Goal: Communication & Community: Answer question/provide support

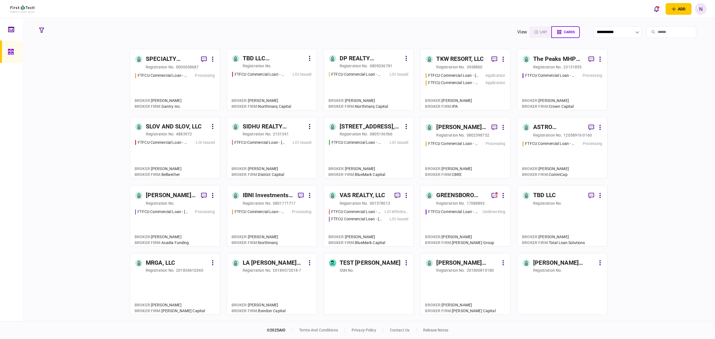
click at [566, 125] on div "ASTRO PROPERTIES LLC" at bounding box center [558, 127] width 51 height 9
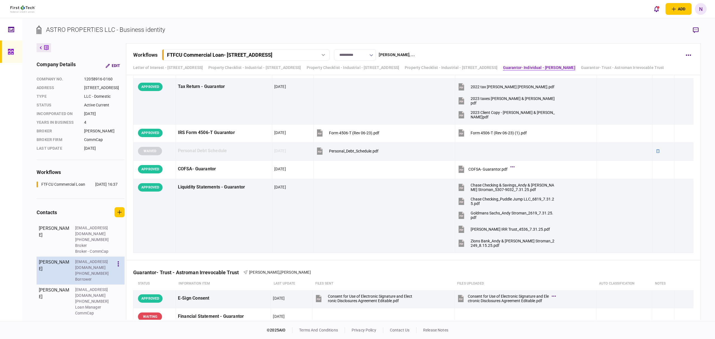
scroll to position [22, 0]
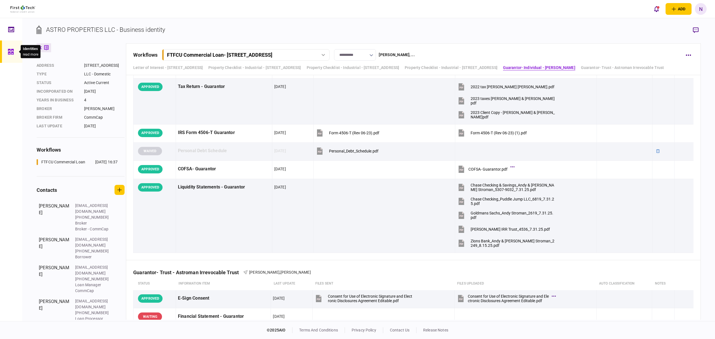
click at [14, 52] on div at bounding box center [12, 52] width 9 height 22
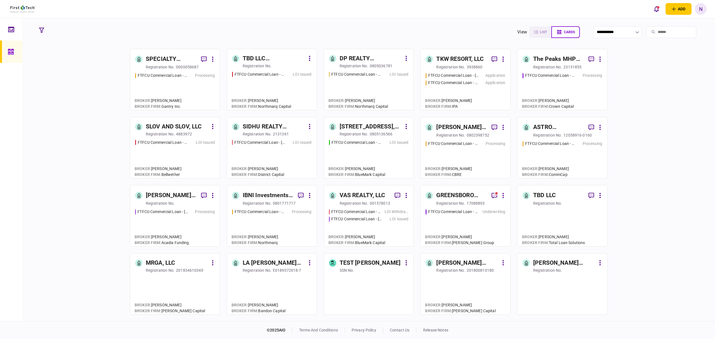
click at [455, 125] on div "[PERSON_NAME] & [PERSON_NAME] PROPERTY HOLDINGS, LLC" at bounding box center [461, 127] width 51 height 9
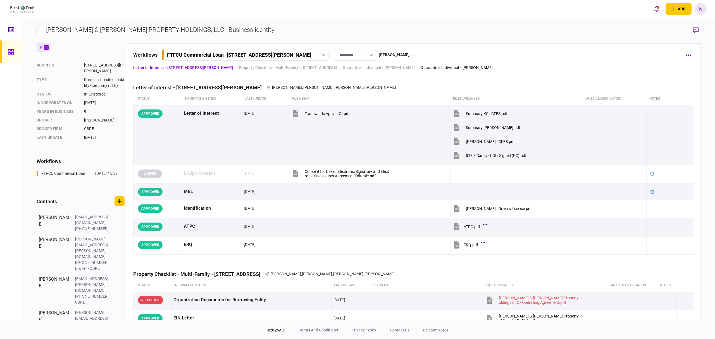
click at [445, 69] on link "Guarantor- Individual - Reginald Kelley" at bounding box center [457, 68] width 72 height 6
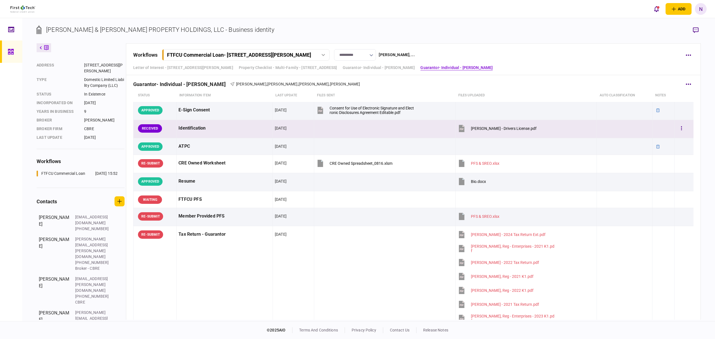
click at [519, 131] on div "Kelley, Reginald - Drivers License.pdf" at bounding box center [504, 128] width 66 height 4
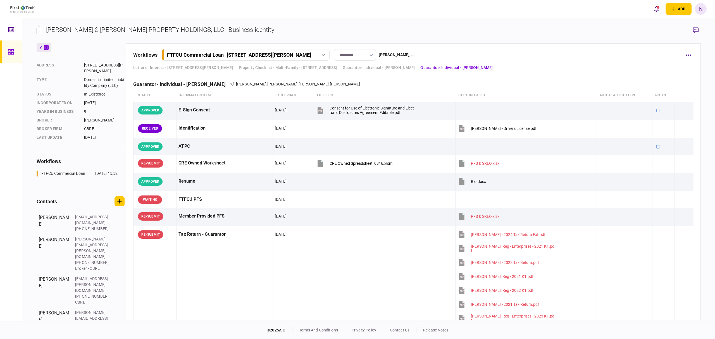
click at [132, 306] on button "Edit" at bounding box center [146, 304] width 60 height 10
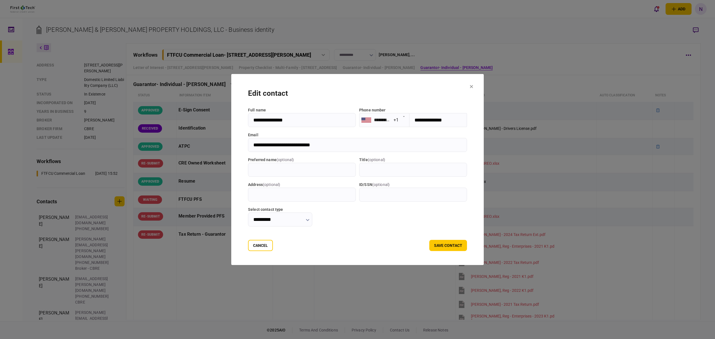
drag, startPoint x: 451, startPoint y: 121, endPoint x: 442, endPoint y: 120, distance: 9.0
click at [414, 120] on input "**********" at bounding box center [439, 120] width 58 height 14
click at [323, 147] on input "**********" at bounding box center [357, 145] width 219 height 14
drag, startPoint x: 320, startPoint y: 148, endPoint x: 241, endPoint y: 146, distance: 78.8
click at [248, 146] on input "**********" at bounding box center [357, 145] width 219 height 14
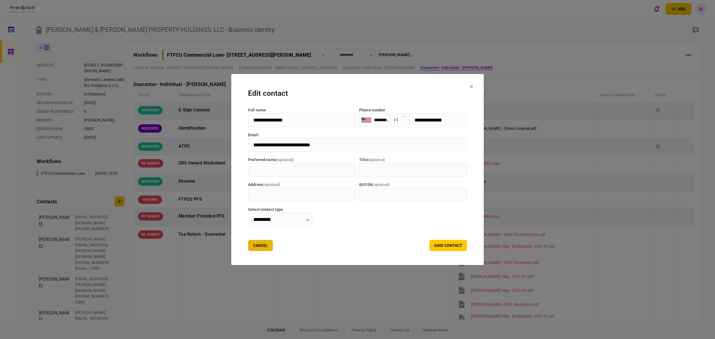
click at [248, 244] on button "Cancel" at bounding box center [260, 245] width 25 height 11
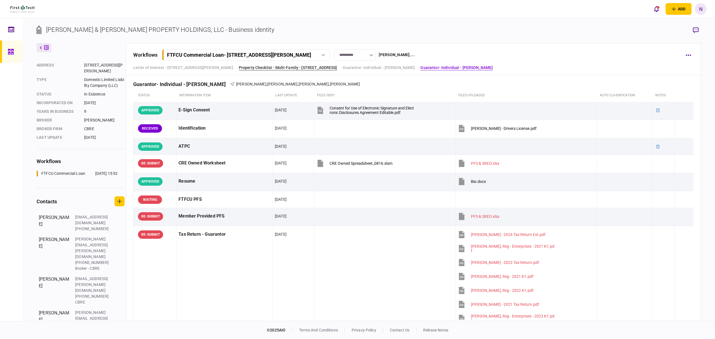
click at [269, 65] on link "Property Checklist - Multi-Family - 513 E Caney Street" at bounding box center [288, 68] width 98 height 6
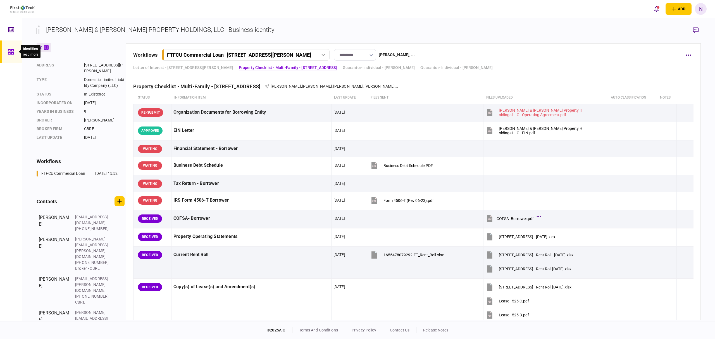
click at [10, 52] on icon at bounding box center [11, 52] width 6 height 6
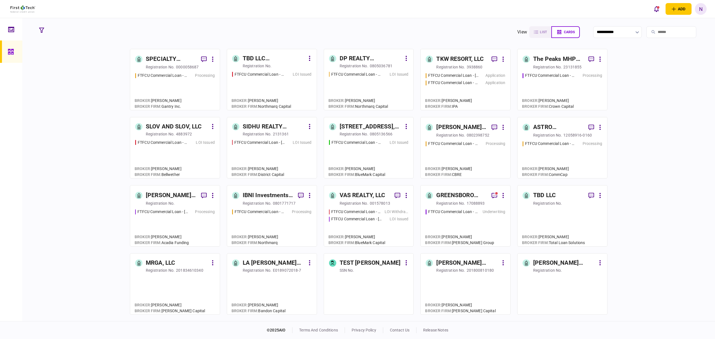
click at [559, 81] on div "FTFCU Commercial Loan - 6110 N US Hwy 89 Flagstaff AZ Processing" at bounding box center [563, 89] width 80 height 32
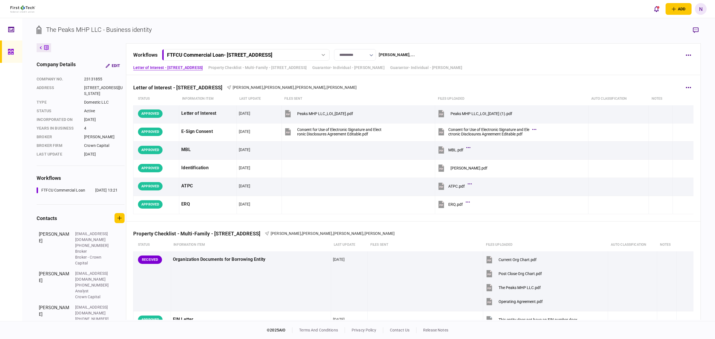
scroll to position [74, 0]
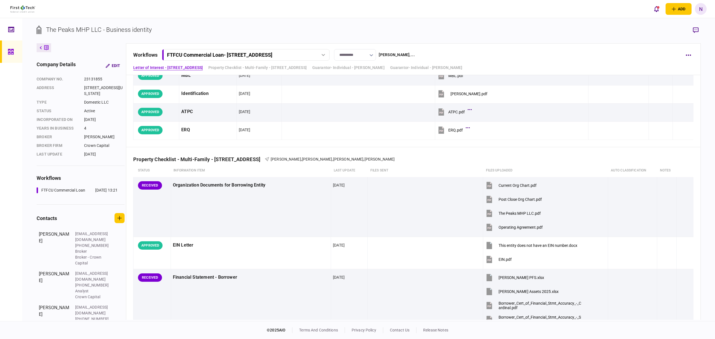
click at [9, 50] on icon at bounding box center [11, 52] width 6 height 6
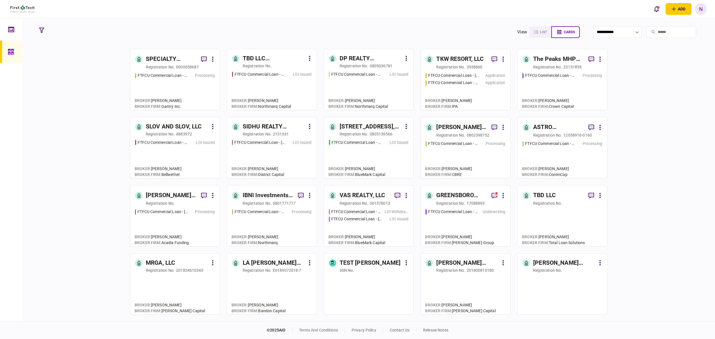
click at [156, 57] on div "SPECIALTY PROPERTIES LLC" at bounding box center [171, 59] width 51 height 9
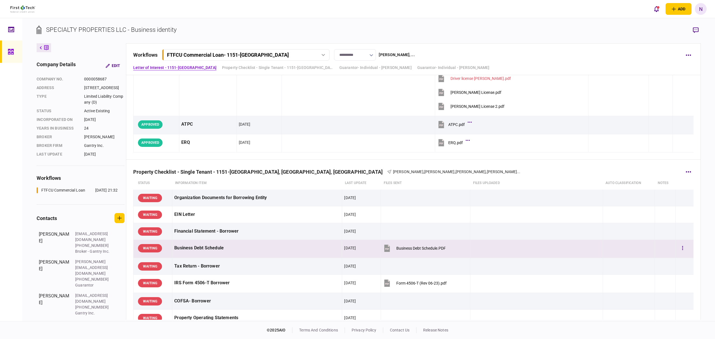
scroll to position [149, 0]
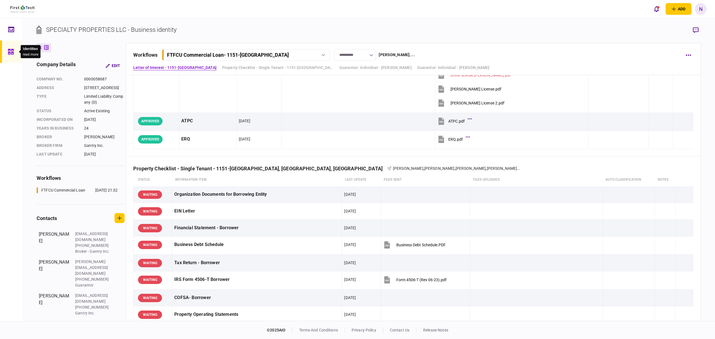
click at [9, 49] on icon at bounding box center [11, 52] width 6 height 6
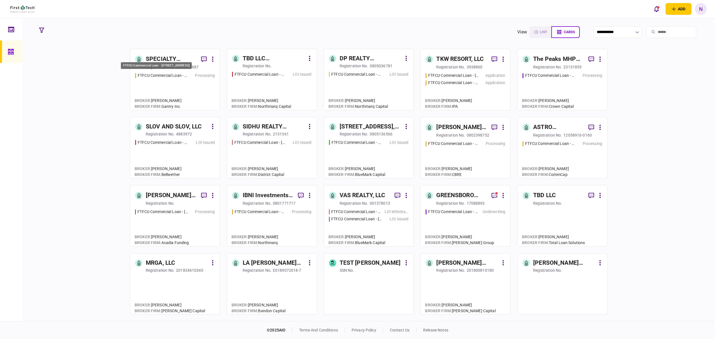
click at [178, 62] on div "FTFCU Commercial Loan - [STREET_ADDRESS]" at bounding box center [156, 65] width 71 height 7
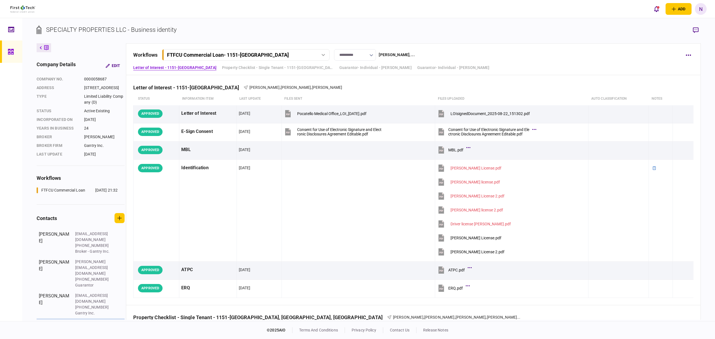
scroll to position [44, 0]
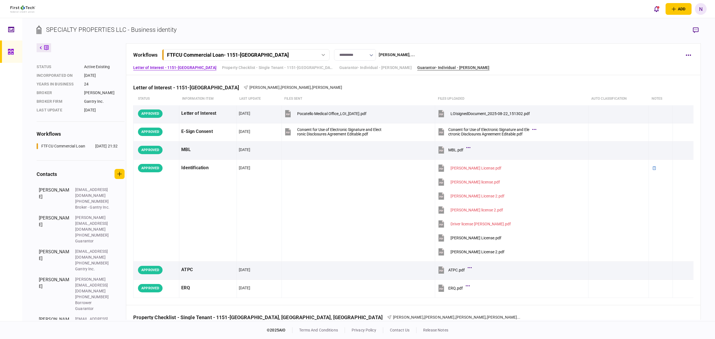
click at [448, 65] on link "Guarantor- Individual - Scot Halladay" at bounding box center [453, 68] width 72 height 6
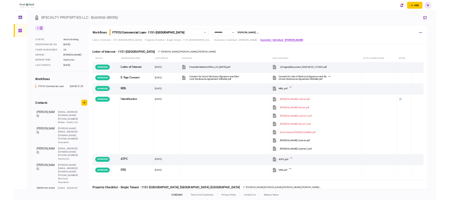
scroll to position [685, 0]
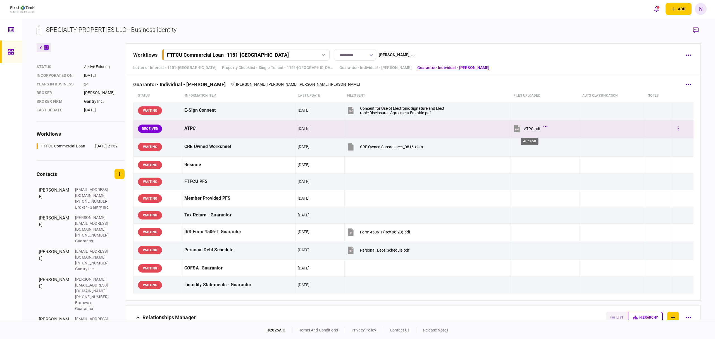
click at [524, 130] on div "ATPC.pdf" at bounding box center [532, 129] width 16 height 4
click at [675, 132] on button "button" at bounding box center [678, 129] width 10 height 10
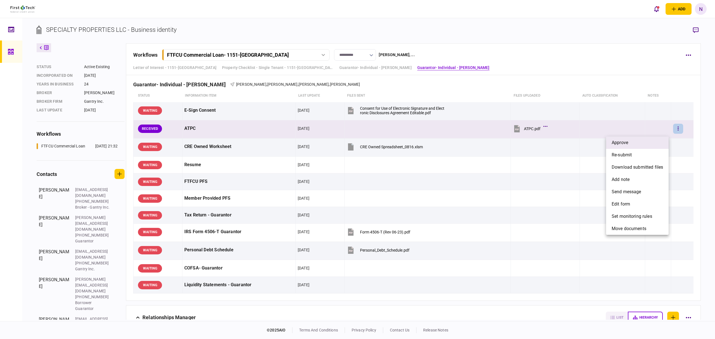
click at [622, 142] on span "approve" at bounding box center [620, 142] width 16 height 7
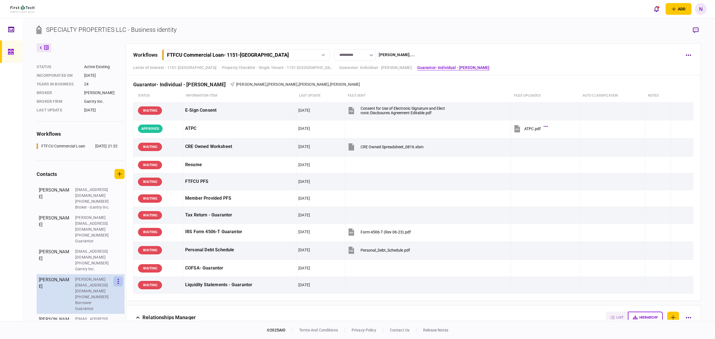
click at [119, 279] on icon "button" at bounding box center [118, 281] width 1 height 5
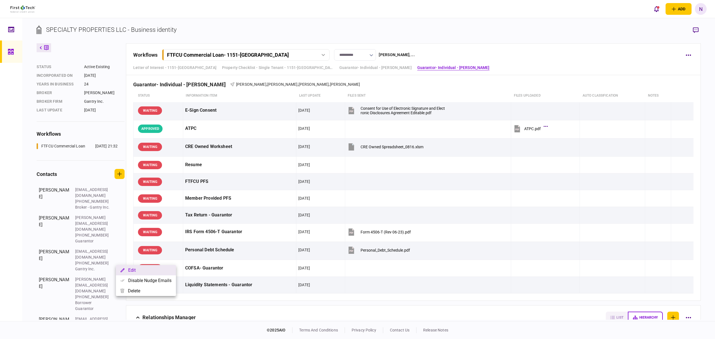
click at [135, 270] on button "Edit" at bounding box center [146, 270] width 60 height 10
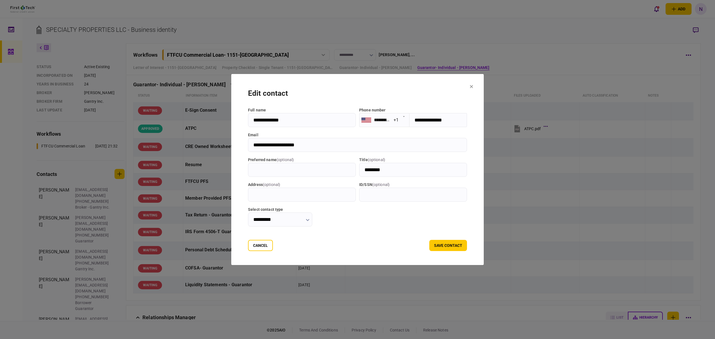
drag, startPoint x: 301, startPoint y: 143, endPoint x: 241, endPoint y: 144, distance: 60.4
click at [248, 144] on input "**********" at bounding box center [357, 145] width 219 height 14
drag, startPoint x: 447, startPoint y: 121, endPoint x: 454, endPoint y: 121, distance: 7.0
click at [447, 121] on input "**********" at bounding box center [439, 120] width 58 height 14
drag, startPoint x: 454, startPoint y: 121, endPoint x: 419, endPoint y: 121, distance: 35.2
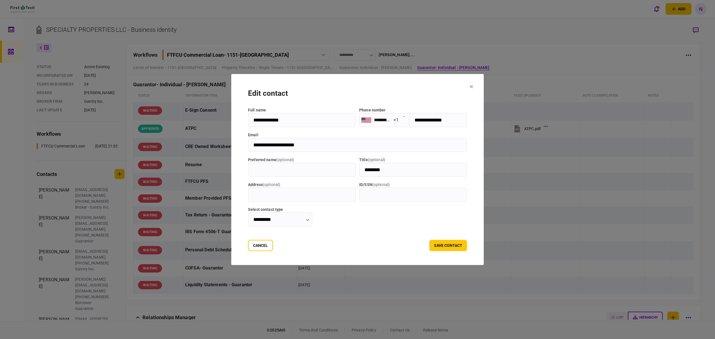
click at [414, 121] on input "**********" at bounding box center [439, 120] width 58 height 14
drag, startPoint x: 483, startPoint y: 85, endPoint x: 409, endPoint y: 187, distance: 126.2
click at [473, 85] on icon at bounding box center [471, 86] width 3 height 3
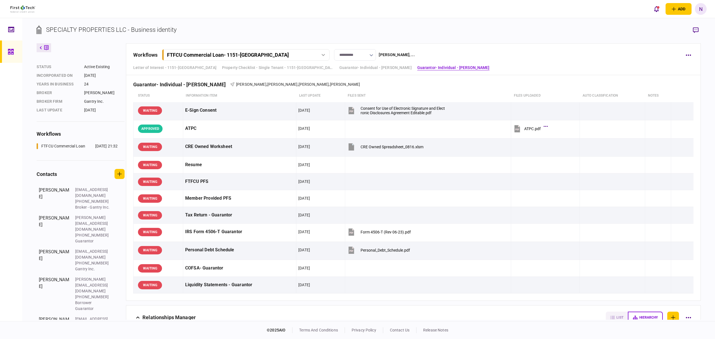
click at [13, 51] on icon at bounding box center [11, 52] width 6 height 6
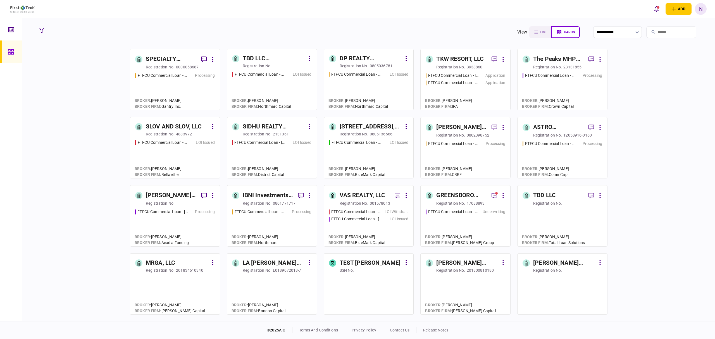
click at [545, 64] on div "registration no." at bounding box center [547, 67] width 29 height 6
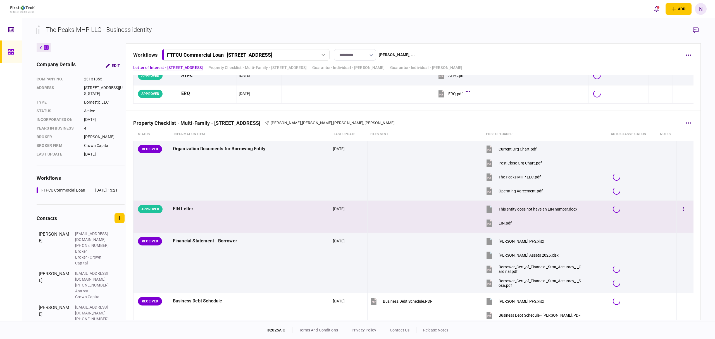
scroll to position [112, 0]
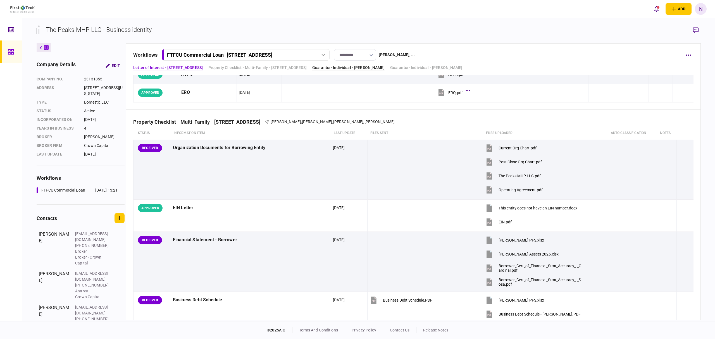
drag, startPoint x: 361, startPoint y: 66, endPoint x: 357, endPoint y: 69, distance: 5.3
click at [361, 66] on link "Guarantor- Individual - Cristina Sosa" at bounding box center [348, 68] width 72 height 6
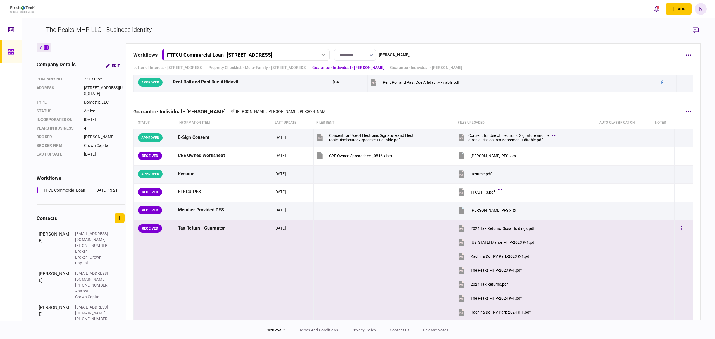
scroll to position [1119, 0]
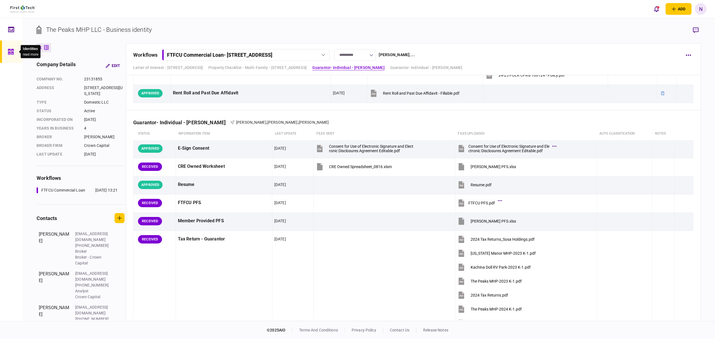
click at [11, 51] on icon at bounding box center [11, 52] width 6 height 6
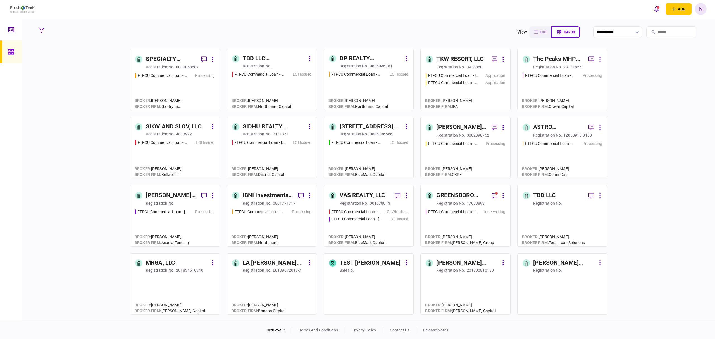
click at [471, 55] on div "TKW RESORT, LLC" at bounding box center [460, 59] width 48 height 9
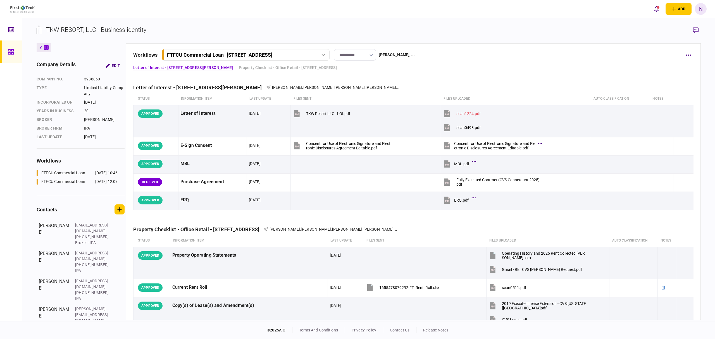
click at [325, 55] on div at bounding box center [323, 55] width 8 height 2
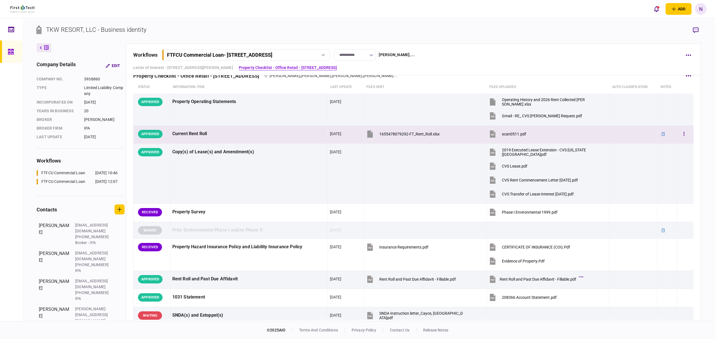
scroll to position [37, 0]
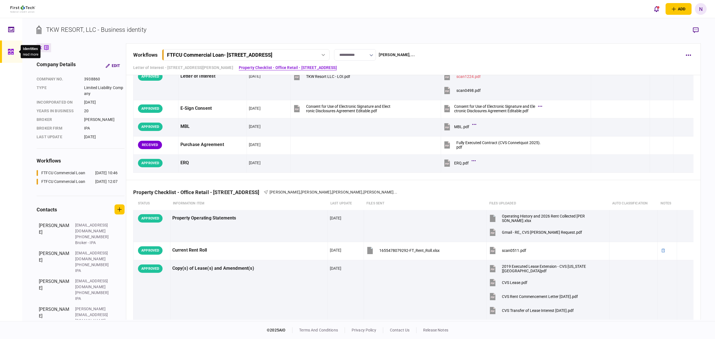
click at [10, 54] on icon at bounding box center [11, 52] width 6 height 6
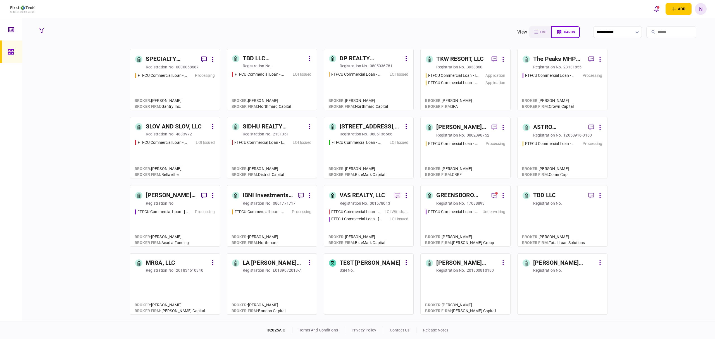
click at [367, 60] on div "DP REALTY INVESTMENT, LLC" at bounding box center [371, 58] width 63 height 9
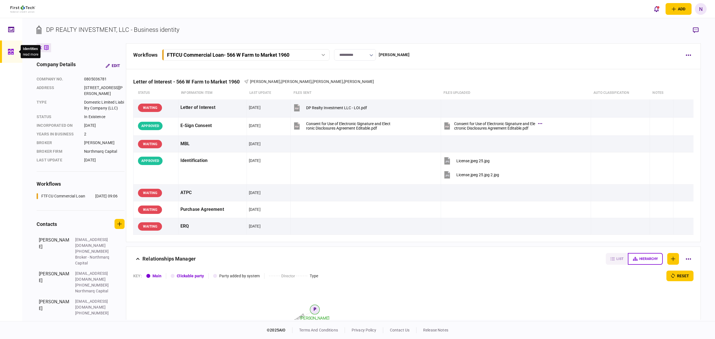
click at [15, 52] on div at bounding box center [12, 52] width 9 height 22
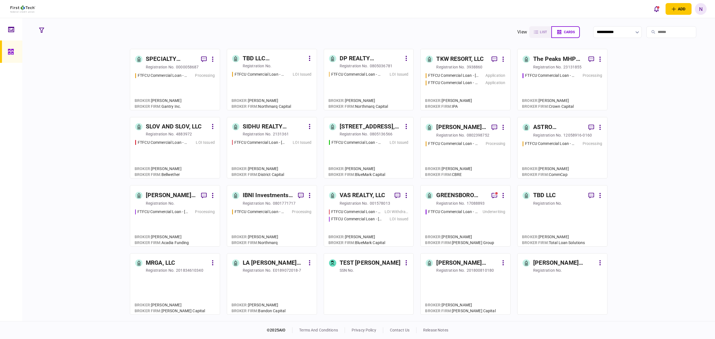
click at [376, 125] on div "[STREET_ADDRESS], LLC" at bounding box center [371, 126] width 63 height 9
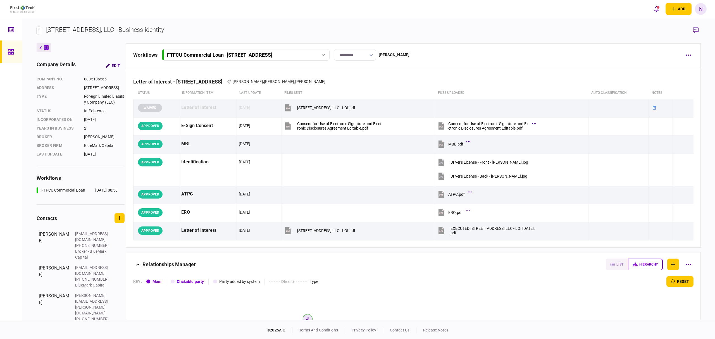
click at [11, 53] on icon at bounding box center [11, 52] width 6 height 6
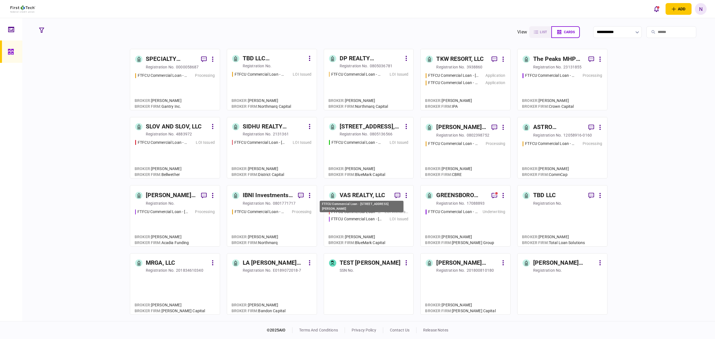
click at [349, 218] on div "FTFCU Commercial Loan - [STREET_ADDRESS][PERSON_NAME]" at bounding box center [356, 219] width 51 height 6
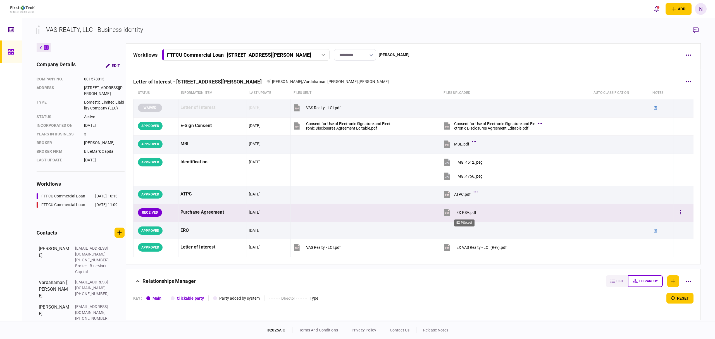
click at [458, 213] on div "EX PSA.pdf" at bounding box center [467, 212] width 20 height 4
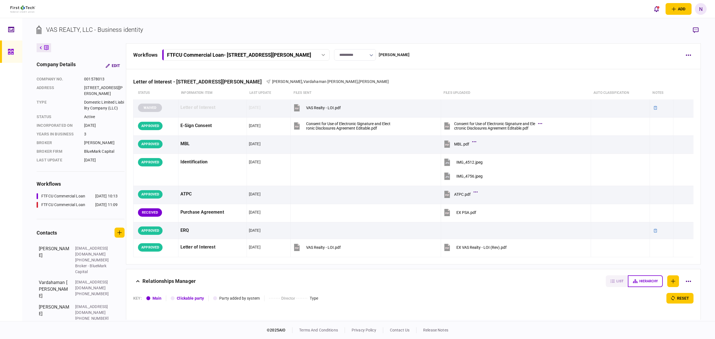
click at [8, 56] on div at bounding box center [12, 52] width 9 height 22
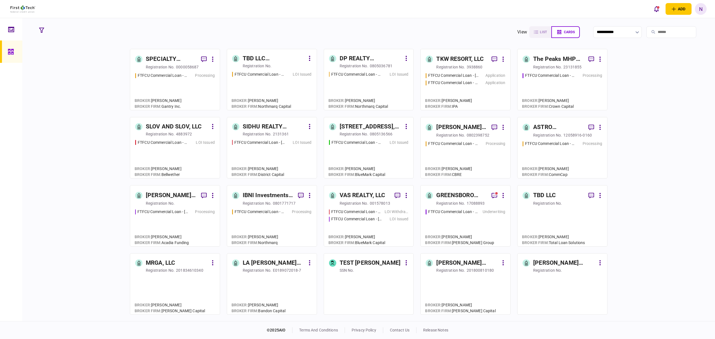
click at [365, 70] on link "DP REALTY INVESTMENT, LLC registration no. 0805036781 FTFCU Commercial Loan - 5…" at bounding box center [369, 79] width 90 height 61
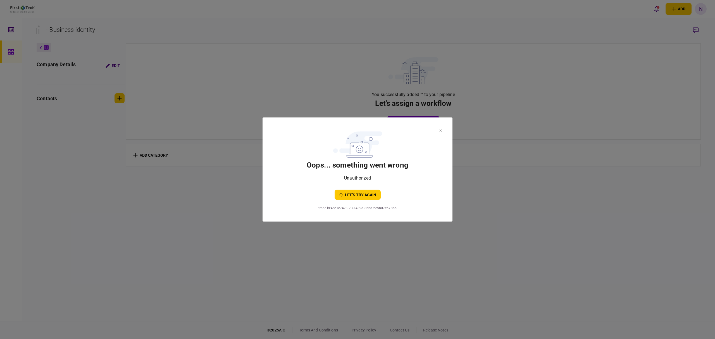
drag, startPoint x: 438, startPoint y: 130, endPoint x: 391, endPoint y: 106, distance: 53.1
click at [438, 130] on section "oops... something went wrong Unauthorized let’s try again" at bounding box center [358, 164] width 168 height 71
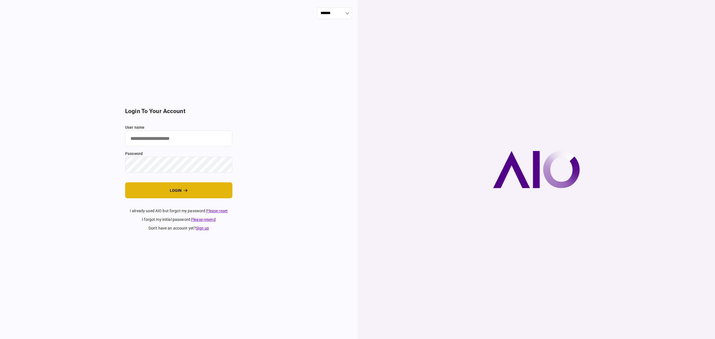
type input "*******"
drag, startPoint x: 191, startPoint y: 192, endPoint x: 167, endPoint y: 208, distance: 29.0
click at [190, 192] on button "login" at bounding box center [178, 190] width 107 height 16
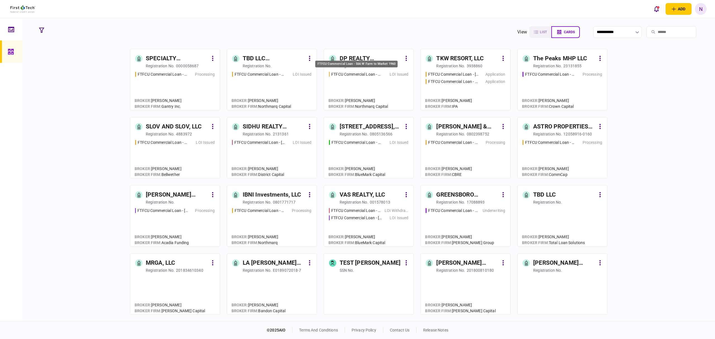
click at [358, 73] on div "FTFCU Commercial Loan - 566 W Farm to Market 1960" at bounding box center [356, 75] width 51 height 6
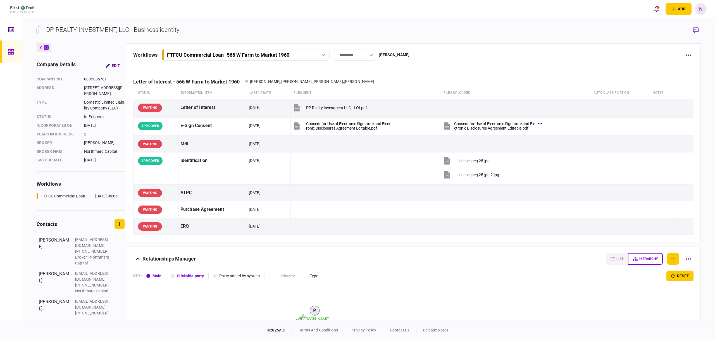
click at [4, 48] on link at bounding box center [11, 52] width 22 height 22
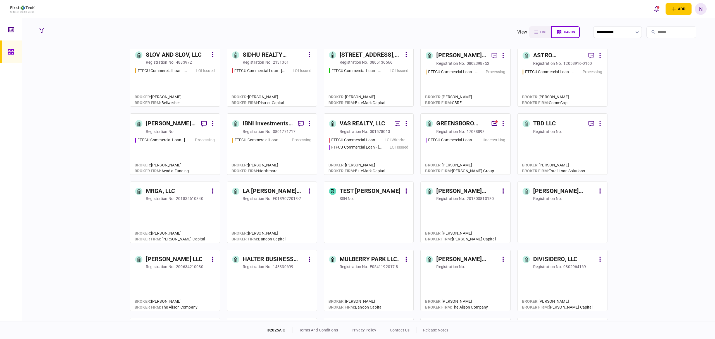
scroll to position [74, 0]
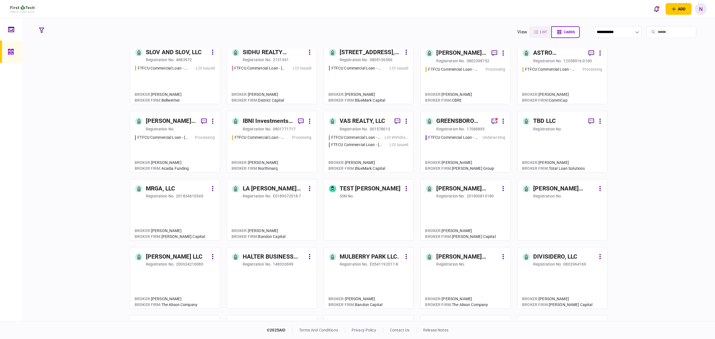
click at [191, 54] on div "SLOV AND SLOV, LLC" at bounding box center [174, 52] width 56 height 9
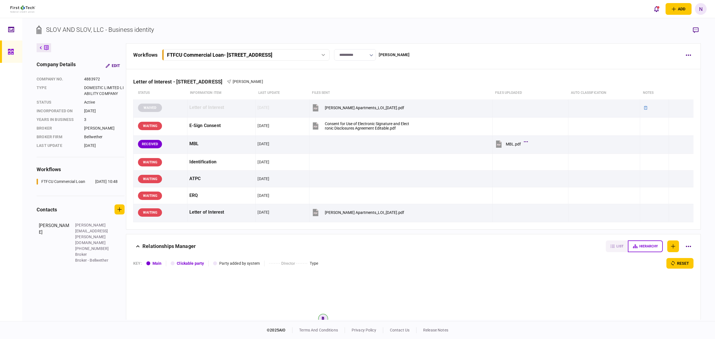
click at [14, 50] on div at bounding box center [12, 52] width 9 height 22
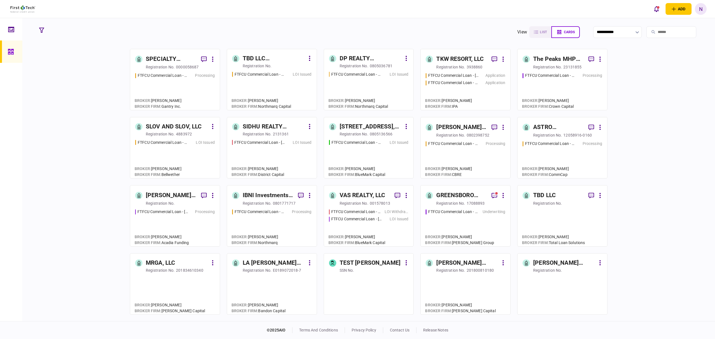
click at [265, 61] on div "TBD LLC ([GEOGRAPHIC_DATA])" at bounding box center [274, 58] width 63 height 9
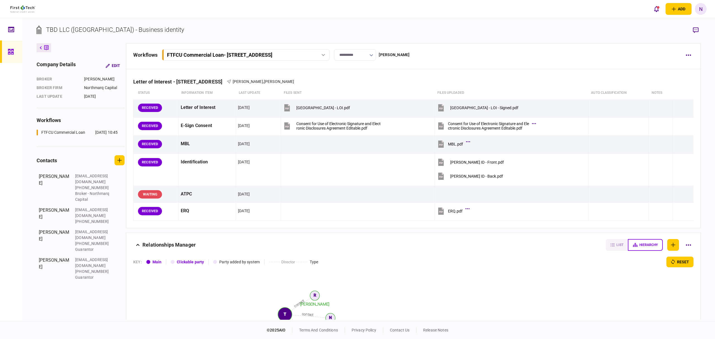
click at [11, 54] on icon at bounding box center [11, 52] width 6 height 6
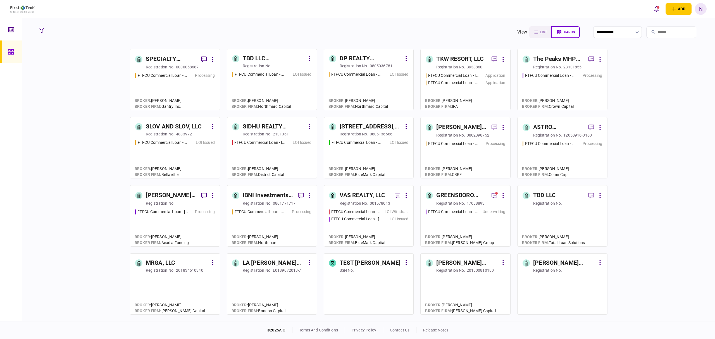
click at [279, 64] on div "registration no." at bounding box center [277, 66] width 69 height 6
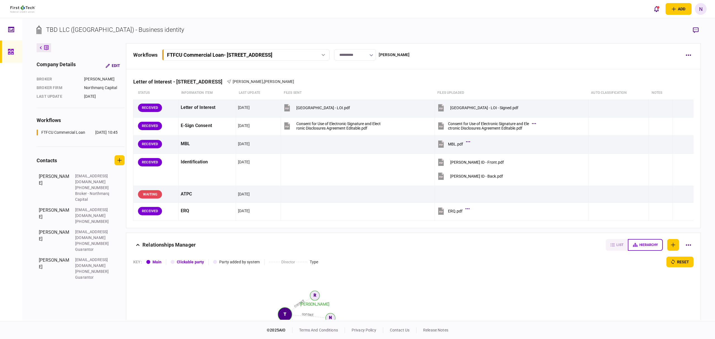
click at [10, 53] on icon at bounding box center [11, 52] width 6 height 6
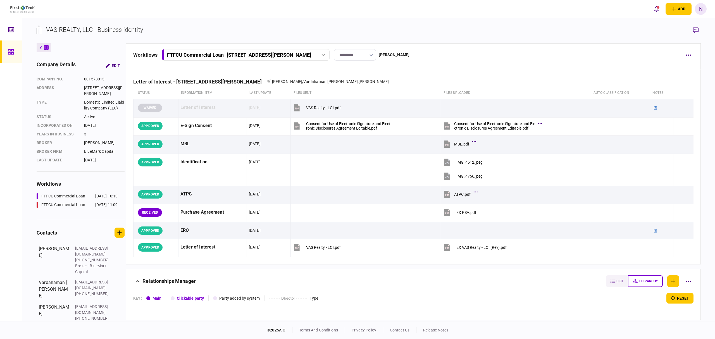
click at [376, 56] on input "**********" at bounding box center [355, 54] width 42 height 11
click at [363, 98] on button "Application" at bounding box center [359, 95] width 30 height 5
type input "**********"
click at [686, 55] on icon "button" at bounding box center [688, 54] width 5 height 1
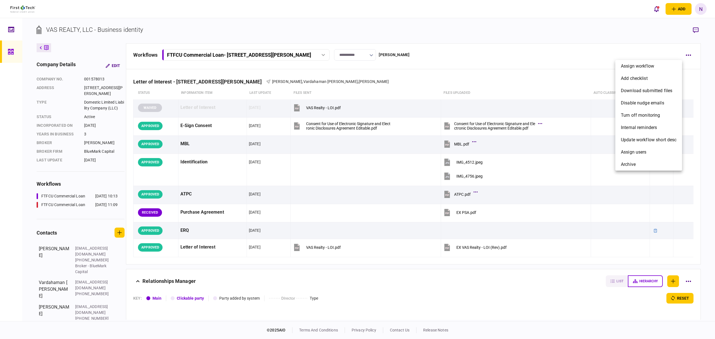
drag, startPoint x: 558, startPoint y: 54, endPoint x: 676, endPoint y: 50, distance: 117.7
click at [572, 53] on div at bounding box center [357, 169] width 715 height 339
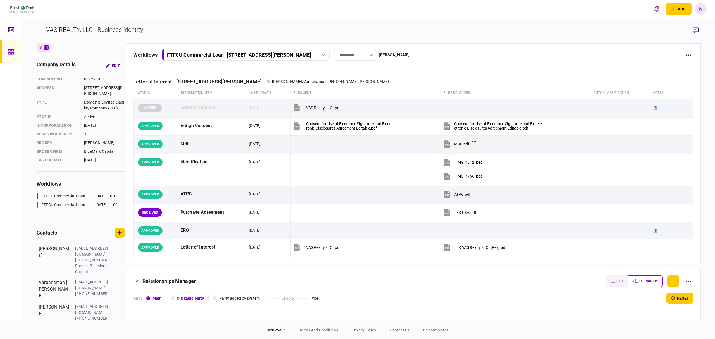
click at [696, 29] on icon "button" at bounding box center [696, 30] width 6 height 6
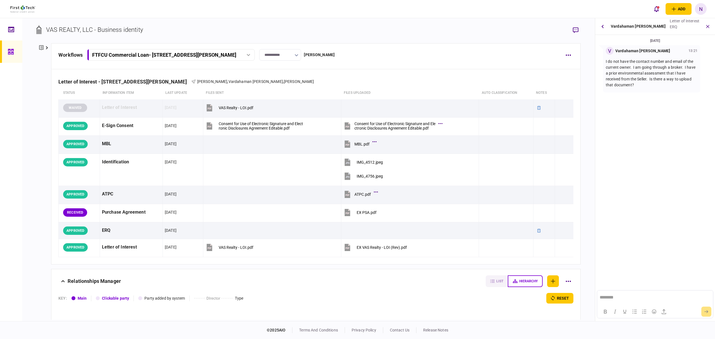
click at [666, 61] on p "I do not have the contact number and email of the current owner. I am going thr…" at bounding box center [652, 73] width 92 height 29
click at [635, 81] on p "I do not have the contact number and email of the current owner. I am going thr…" at bounding box center [652, 73] width 92 height 29
click at [601, 26] on button "button" at bounding box center [603, 27] width 10 height 10
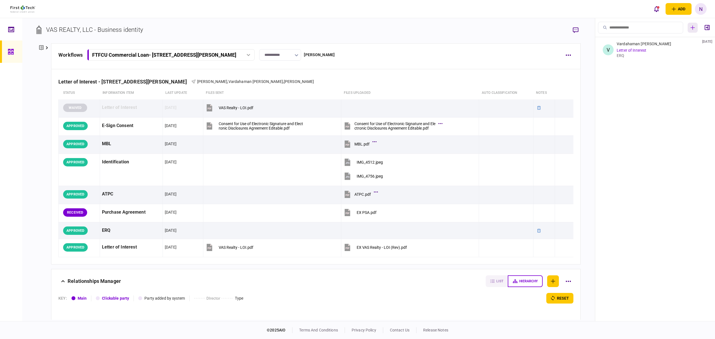
click at [693, 27] on icon "button" at bounding box center [693, 27] width 4 height 4
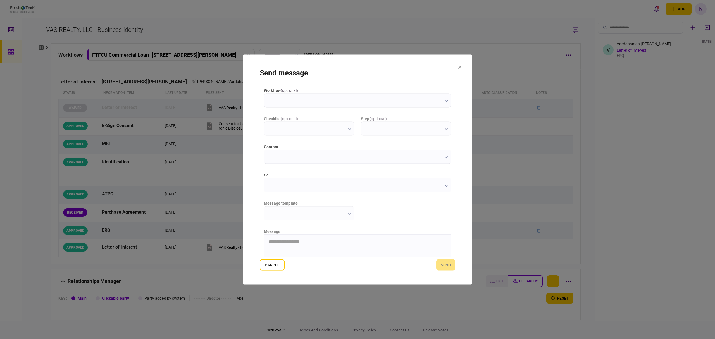
click at [354, 178] on label "cc" at bounding box center [357, 175] width 187 height 6
click at [354, 178] on input "cc" at bounding box center [357, 185] width 187 height 14
click at [362, 157] on input "contact" at bounding box center [357, 157] width 187 height 14
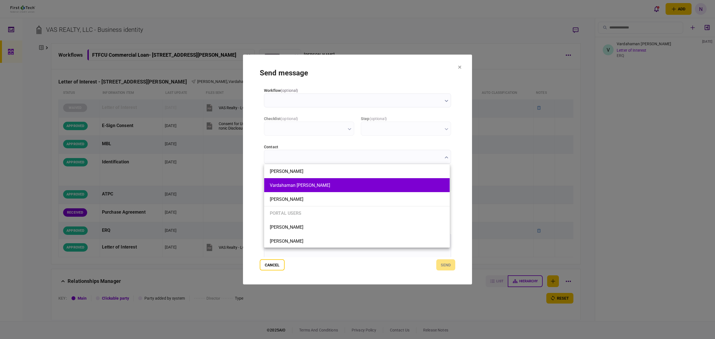
click at [309, 187] on button "Vardahaman Bawari" at bounding box center [357, 185] width 174 height 5
type input "**********"
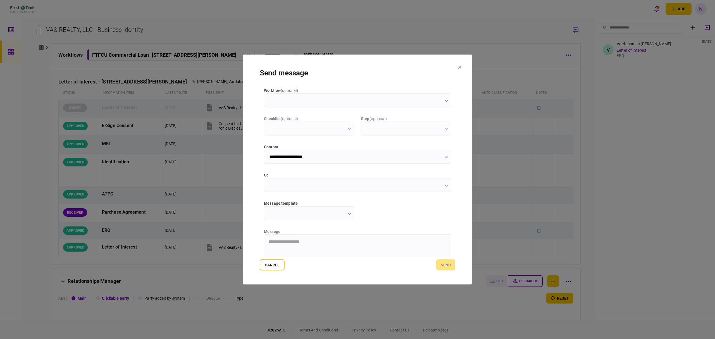
click at [334, 186] on input "cc" at bounding box center [357, 185] width 187 height 14
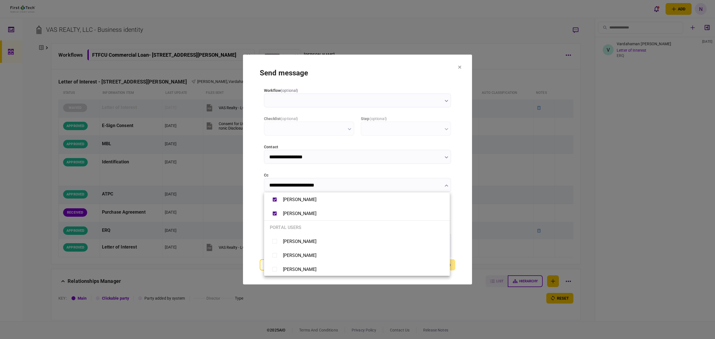
click at [461, 191] on div at bounding box center [357, 169] width 715 height 339
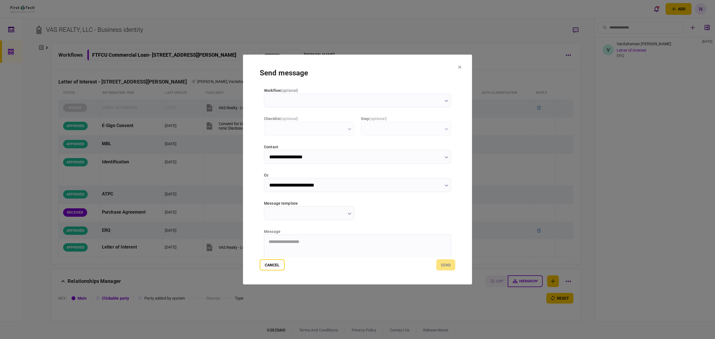
click at [388, 188] on input "**********" at bounding box center [357, 185] width 187 height 14
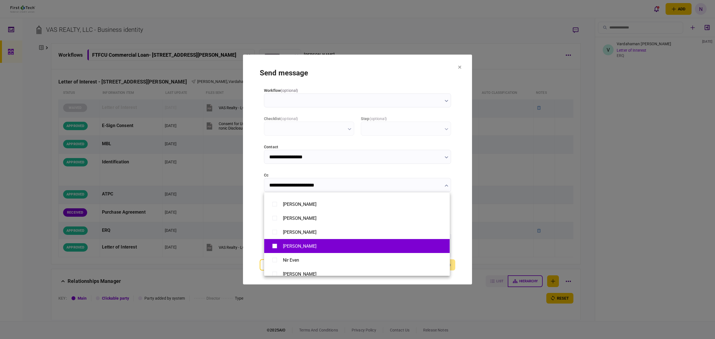
scroll to position [112, 0]
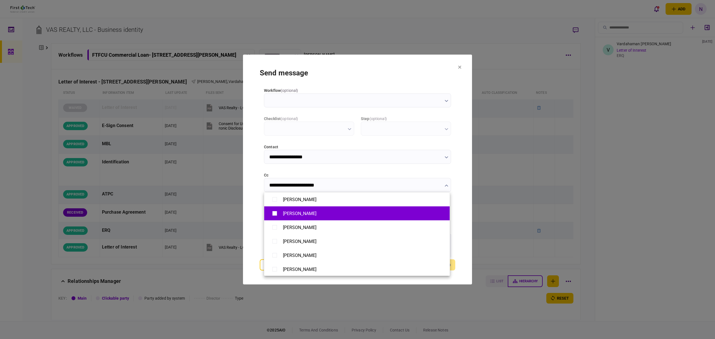
type input "**********"
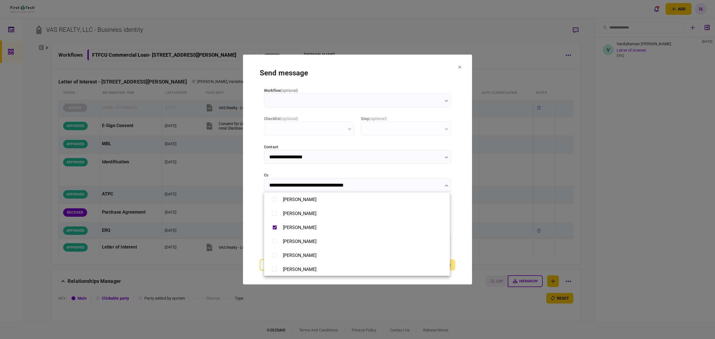
click at [466, 198] on div at bounding box center [357, 169] width 715 height 339
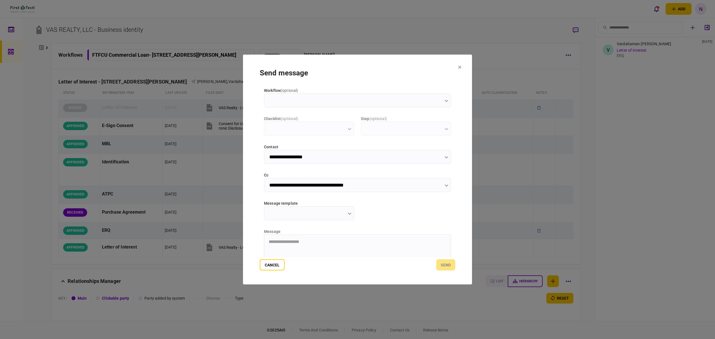
click at [348, 214] on icon "button" at bounding box center [349, 214] width 3 height 2
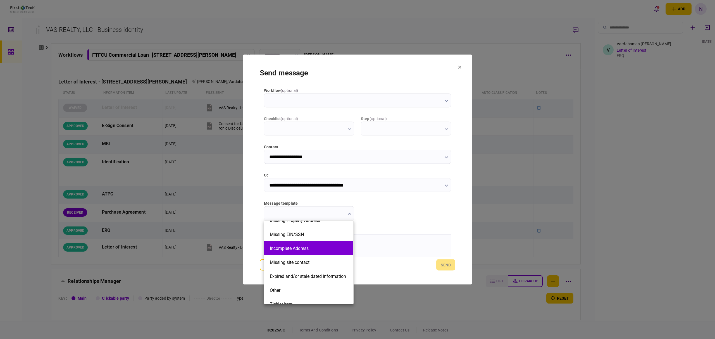
scroll to position [37, 0]
click at [296, 246] on button "Loan Application" at bounding box center [309, 246] width 78 height 5
type input "**********"
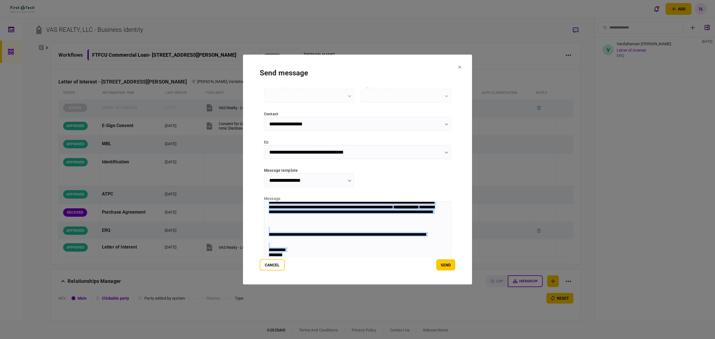
scroll to position [47, 0]
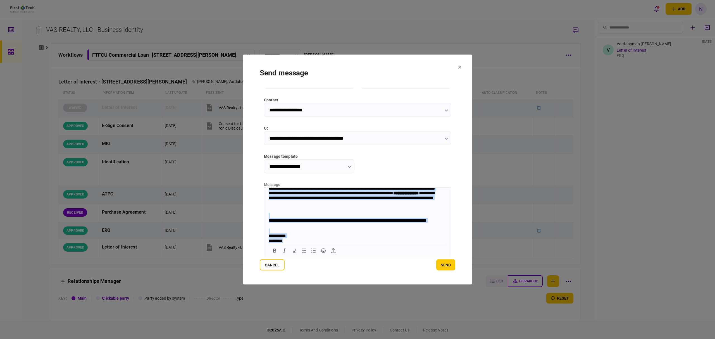
click at [365, 244] on html "**********" at bounding box center [357, 96] width 187 height 295
click at [277, 224] on div "**********" at bounding box center [354, 223] width 171 height 10
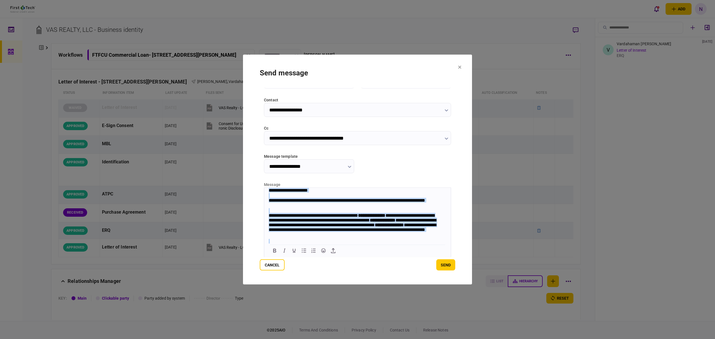
drag, startPoint x: 291, startPoint y: 238, endPoint x: 254, endPoint y: 168, distance: 80.0
click at [264, 188] on html "**********" at bounding box center [357, 335] width 187 height 295
click at [275, 189] on div "**********" at bounding box center [354, 190] width 171 height 5
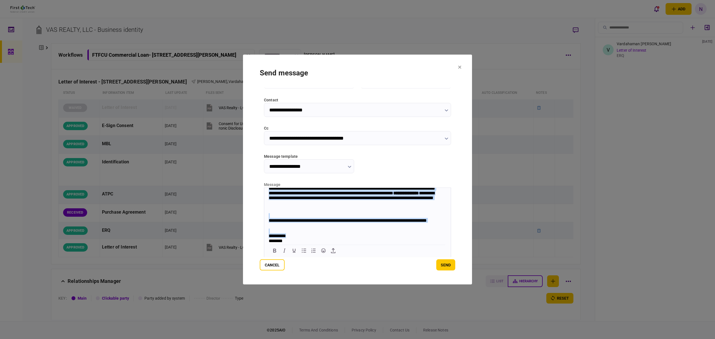
scroll to position [252, 0]
drag, startPoint x: 267, startPoint y: 191, endPoint x: 308, endPoint y: 255, distance: 76.1
click at [308, 244] on html "**********" at bounding box center [357, 96] width 187 height 295
copy body "**********"
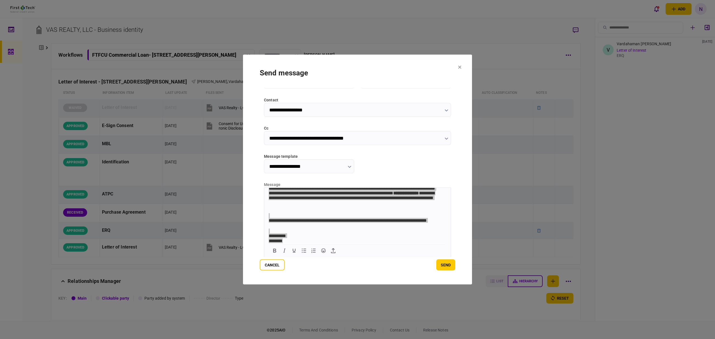
click at [273, 269] on button "Cancel" at bounding box center [272, 265] width 25 height 11
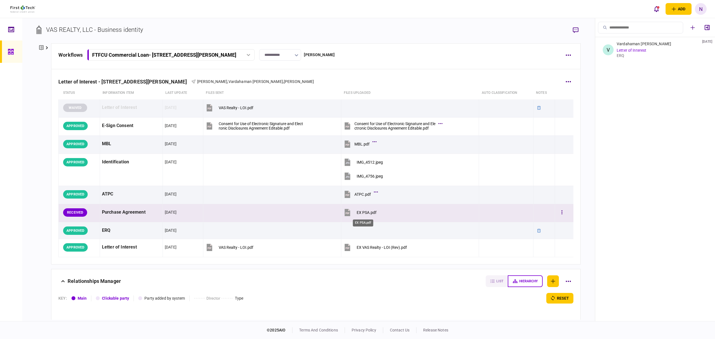
click at [365, 212] on div "EX PSA.pdf" at bounding box center [367, 212] width 20 height 4
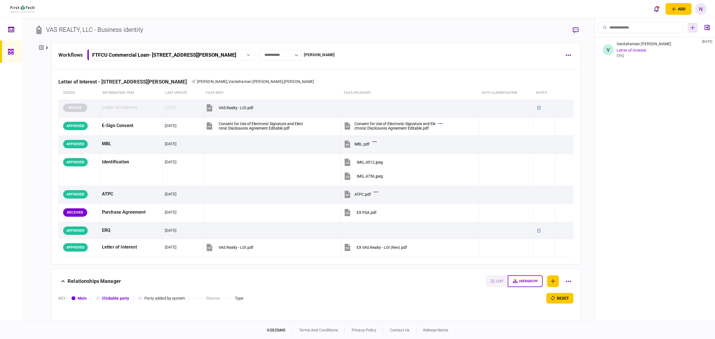
click at [694, 31] on button "button" at bounding box center [693, 28] width 10 height 10
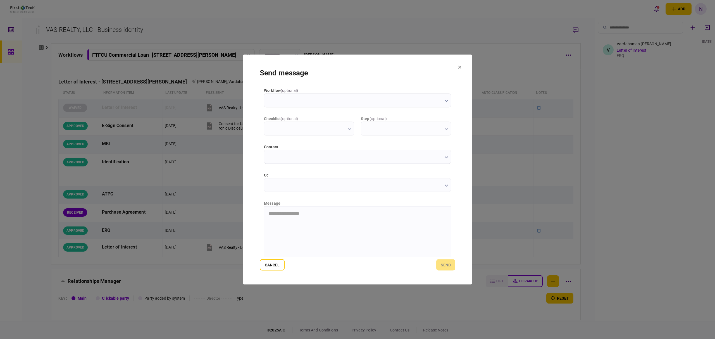
scroll to position [0, 0]
click at [302, 154] on input "contact" at bounding box center [357, 157] width 187 height 14
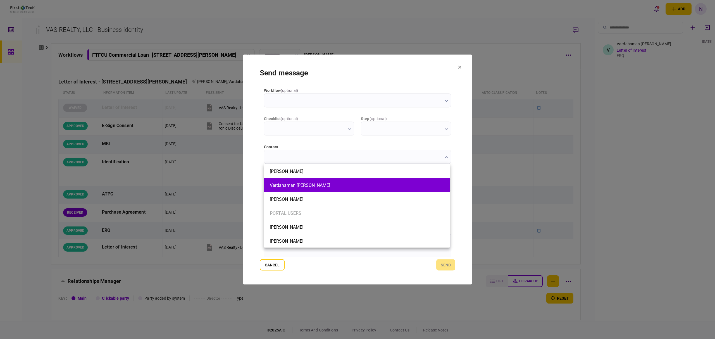
click at [295, 183] on button "Vardahaman Bawari" at bounding box center [357, 185] width 174 height 5
type input "**********"
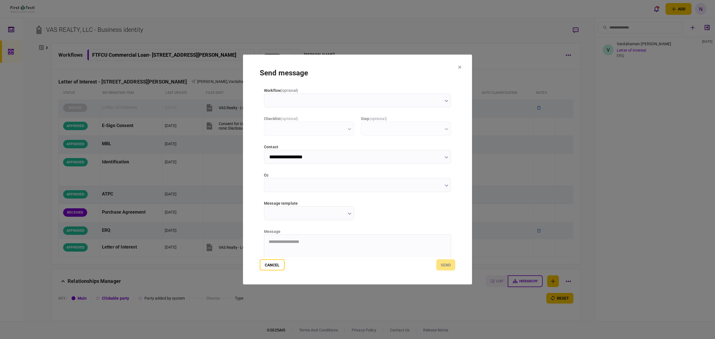
click at [301, 179] on input "cc" at bounding box center [357, 185] width 187 height 14
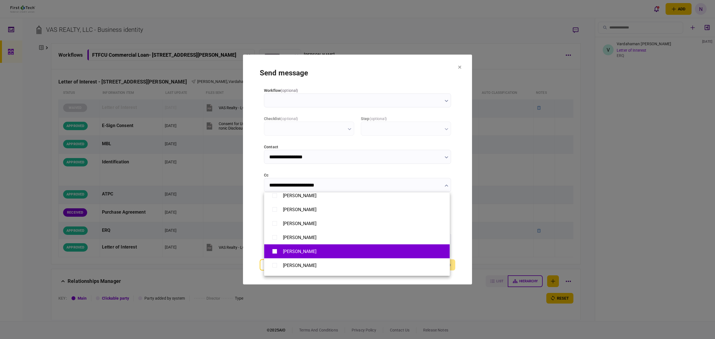
scroll to position [74, 0]
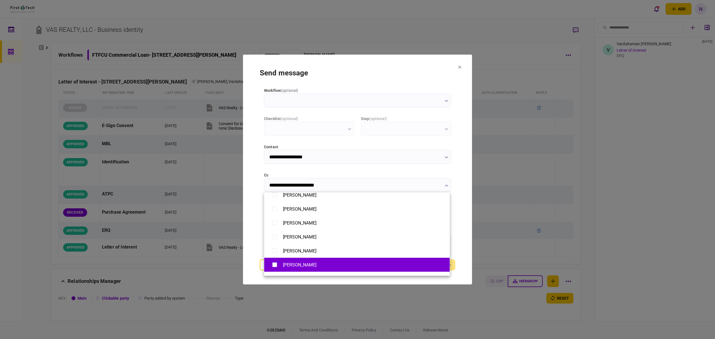
type input "**********"
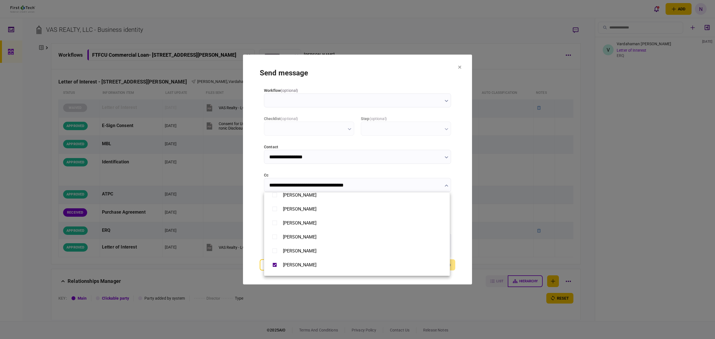
click at [462, 234] on div at bounding box center [357, 169] width 715 height 339
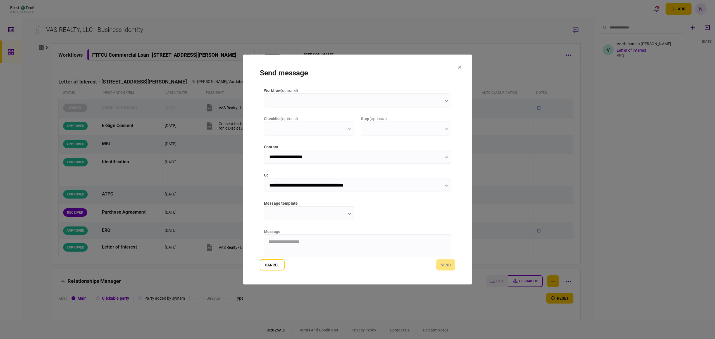
click at [406, 72] on h1 "send message" at bounding box center [358, 73] width 196 height 8
click at [348, 212] on button "button" at bounding box center [350, 214] width 4 height 4
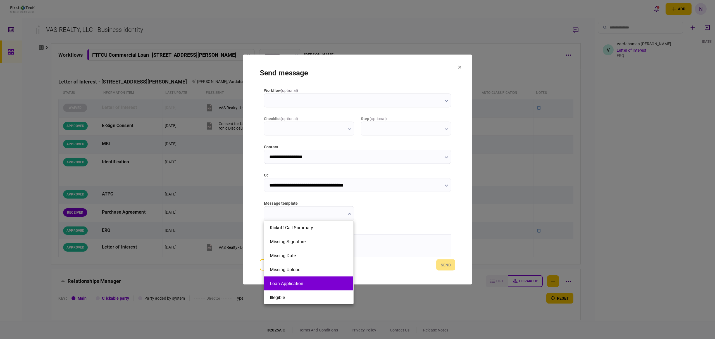
click at [287, 283] on button "Loan Application" at bounding box center [309, 283] width 78 height 5
type input "**********"
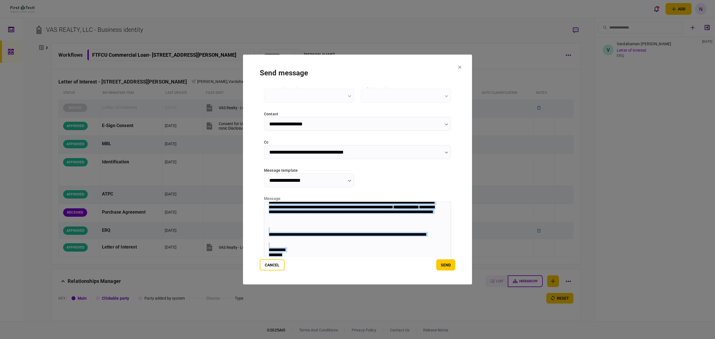
scroll to position [47, 0]
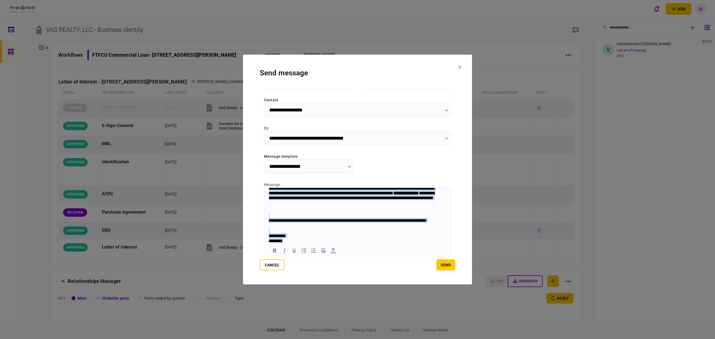
click at [314, 244] on html "**********" at bounding box center [357, 96] width 187 height 295
paste body "Rich Text Area. Press ALT-0 for help."
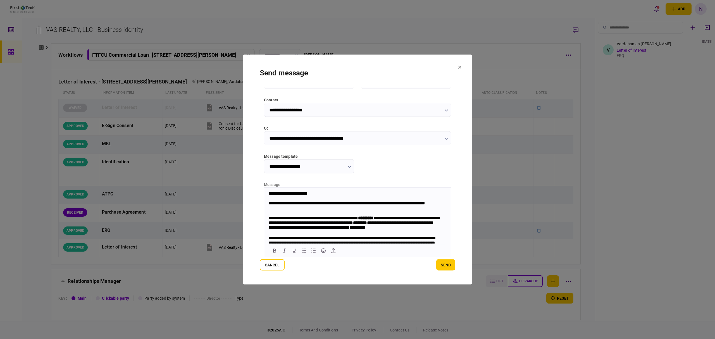
scroll to position [0, 0]
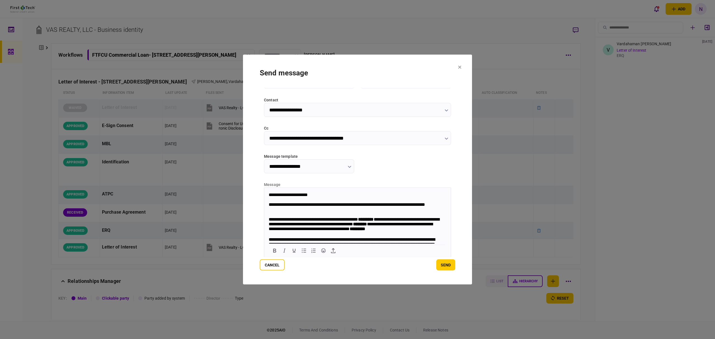
drag, startPoint x: 276, startPoint y: 269, endPoint x: 332, endPoint y: 268, distance: 56.7
click at [276, 269] on button "Cancel" at bounding box center [272, 265] width 25 height 11
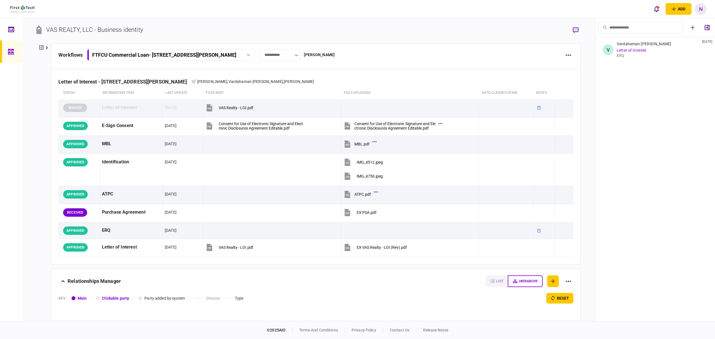
click at [633, 13] on div "add business identity individual identity N N Nora Fox nora.fox@firsttechfed.co…" at bounding box center [357, 9] width 715 height 18
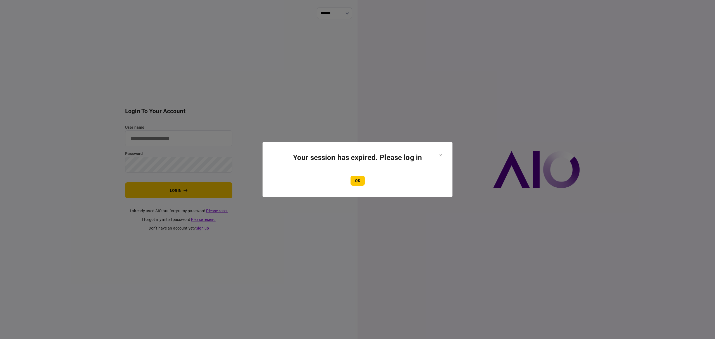
type input "*******"
click at [358, 183] on button "OK" at bounding box center [358, 181] width 14 height 10
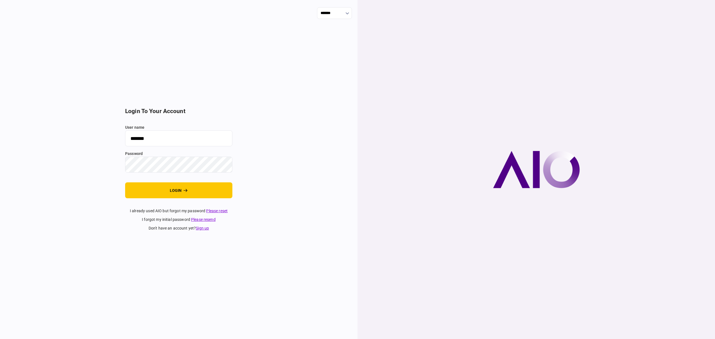
drag, startPoint x: 167, startPoint y: 188, endPoint x: 384, endPoint y: 263, distance: 229.4
click at [167, 188] on button "login" at bounding box center [178, 190] width 107 height 16
